Goal: Task Accomplishment & Management: Manage account settings

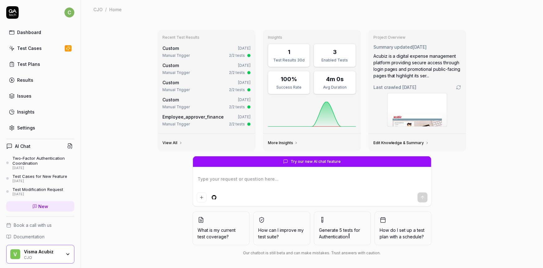
click at [28, 128] on div "Settings" at bounding box center [26, 127] width 18 height 7
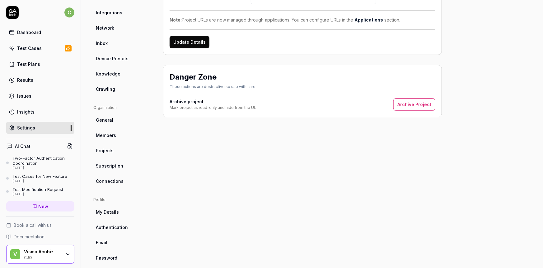
scroll to position [101, 0]
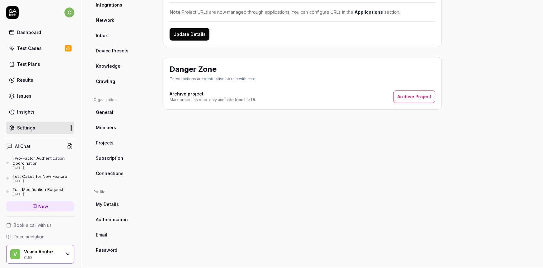
click at [103, 249] on span "Password" at bounding box center [106, 249] width 21 height 7
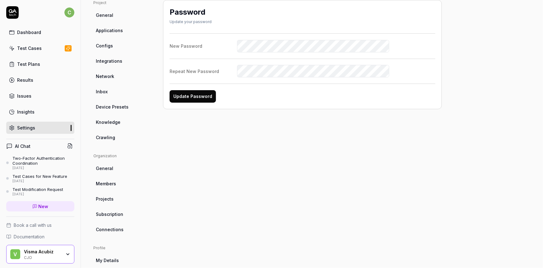
click at [108, 166] on span "General" at bounding box center [104, 168] width 17 height 7
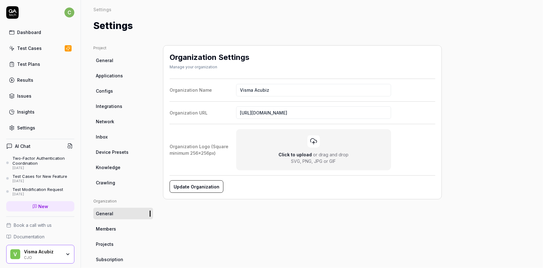
click at [104, 88] on span "Configs" at bounding box center [104, 91] width 17 height 7
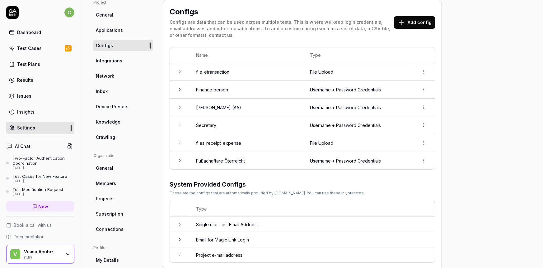
scroll to position [45, 0]
click at [105, 122] on span "Knowledge" at bounding box center [108, 122] width 25 height 7
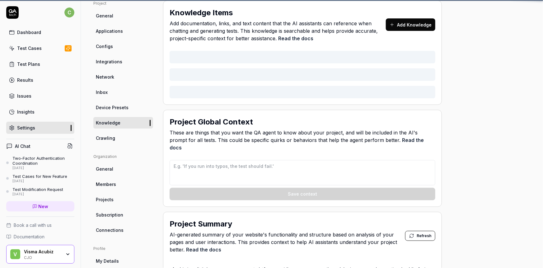
type textarea "*"
